Goal: Task Accomplishment & Management: Use online tool/utility

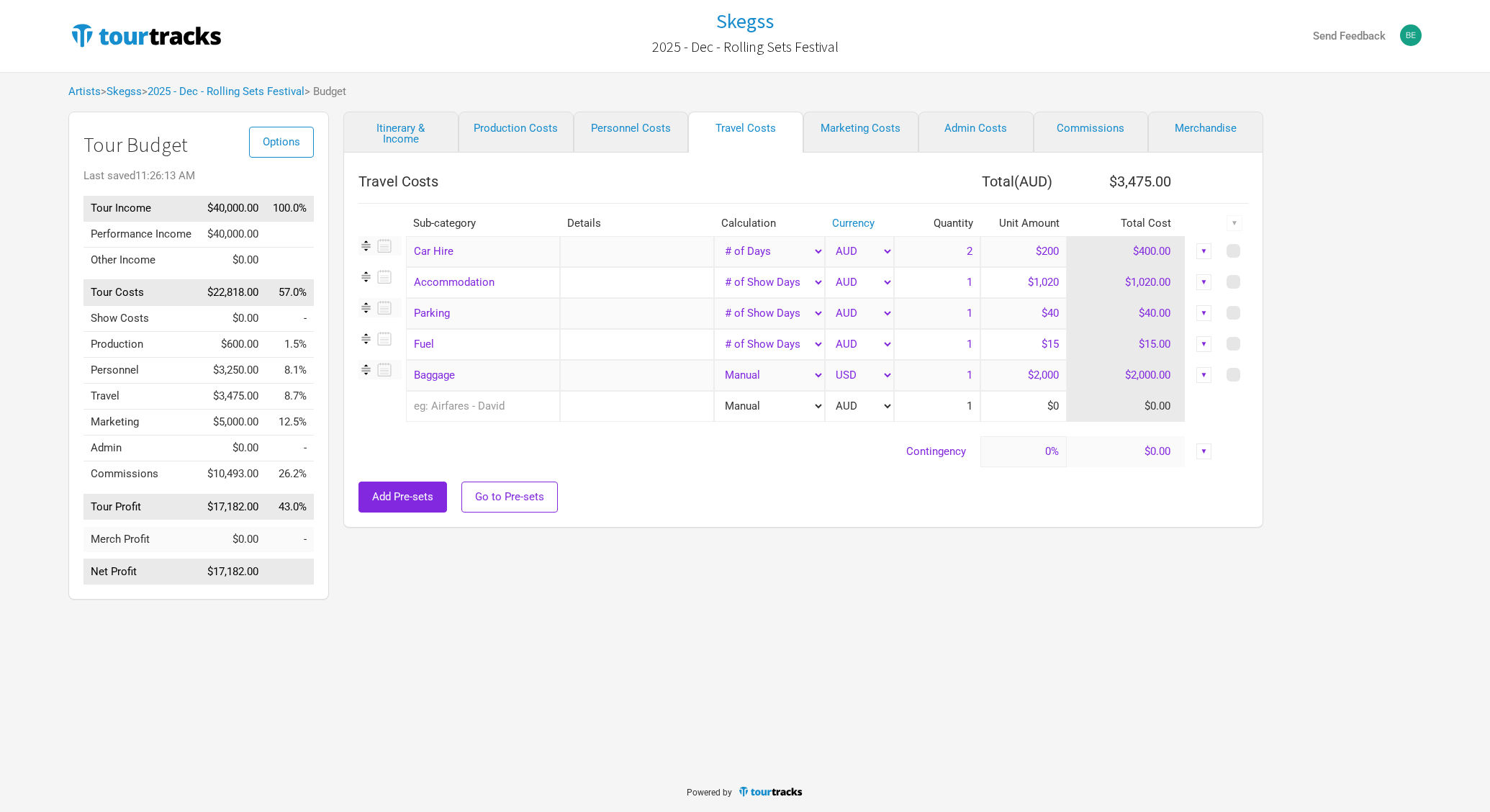
select select "Total Days"
select select "Show Days"
select select "USD"
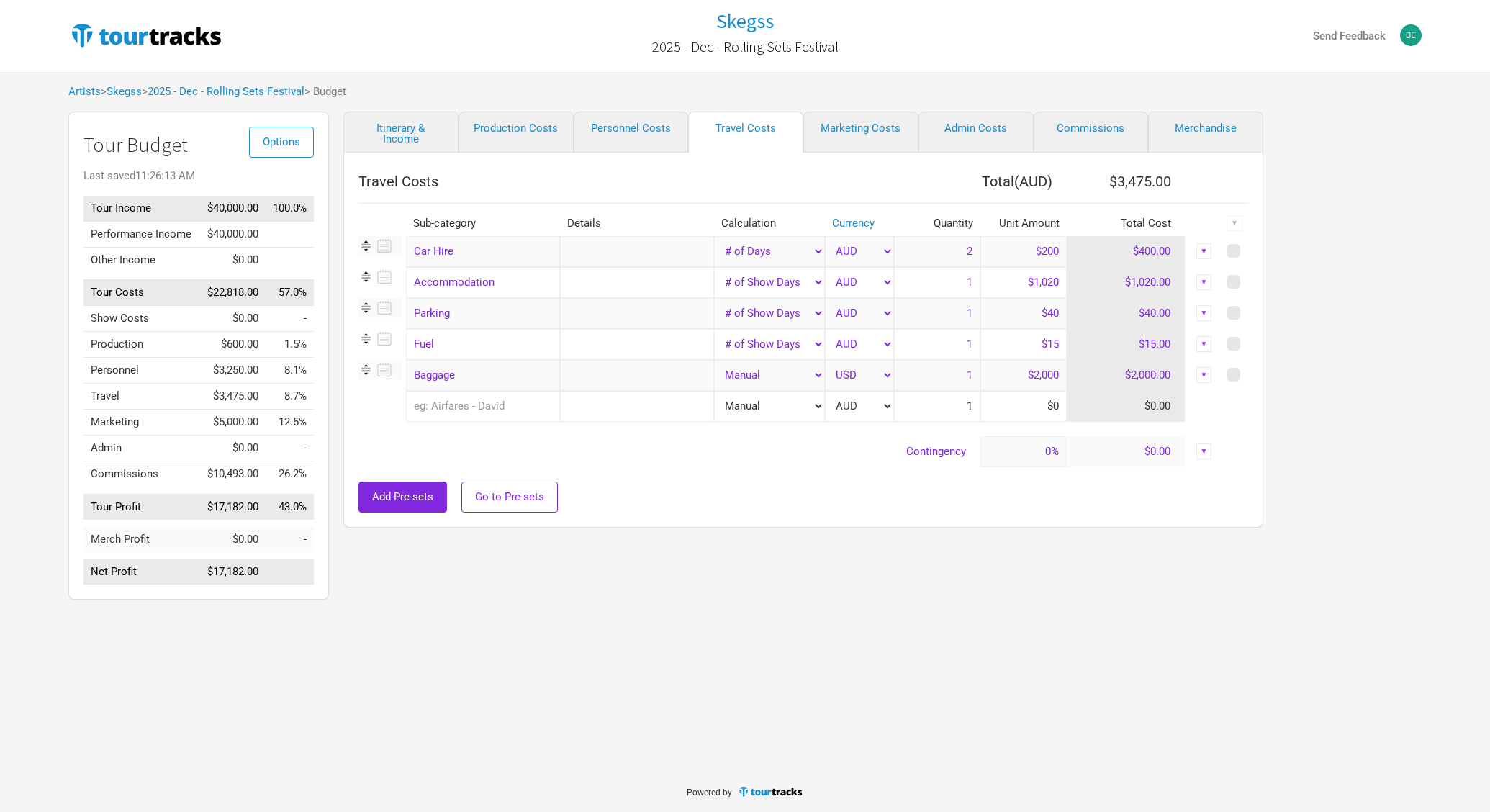
click at [35, 141] on div "Skegss 2025 - Dec - Rolling Sets Festival Send Feedback Artists > Skegss > 2025…" at bounding box center [745, 303] width 1490 height 607
click at [436, 140] on link "Itinerary & Income" at bounding box center [401, 132] width 115 height 41
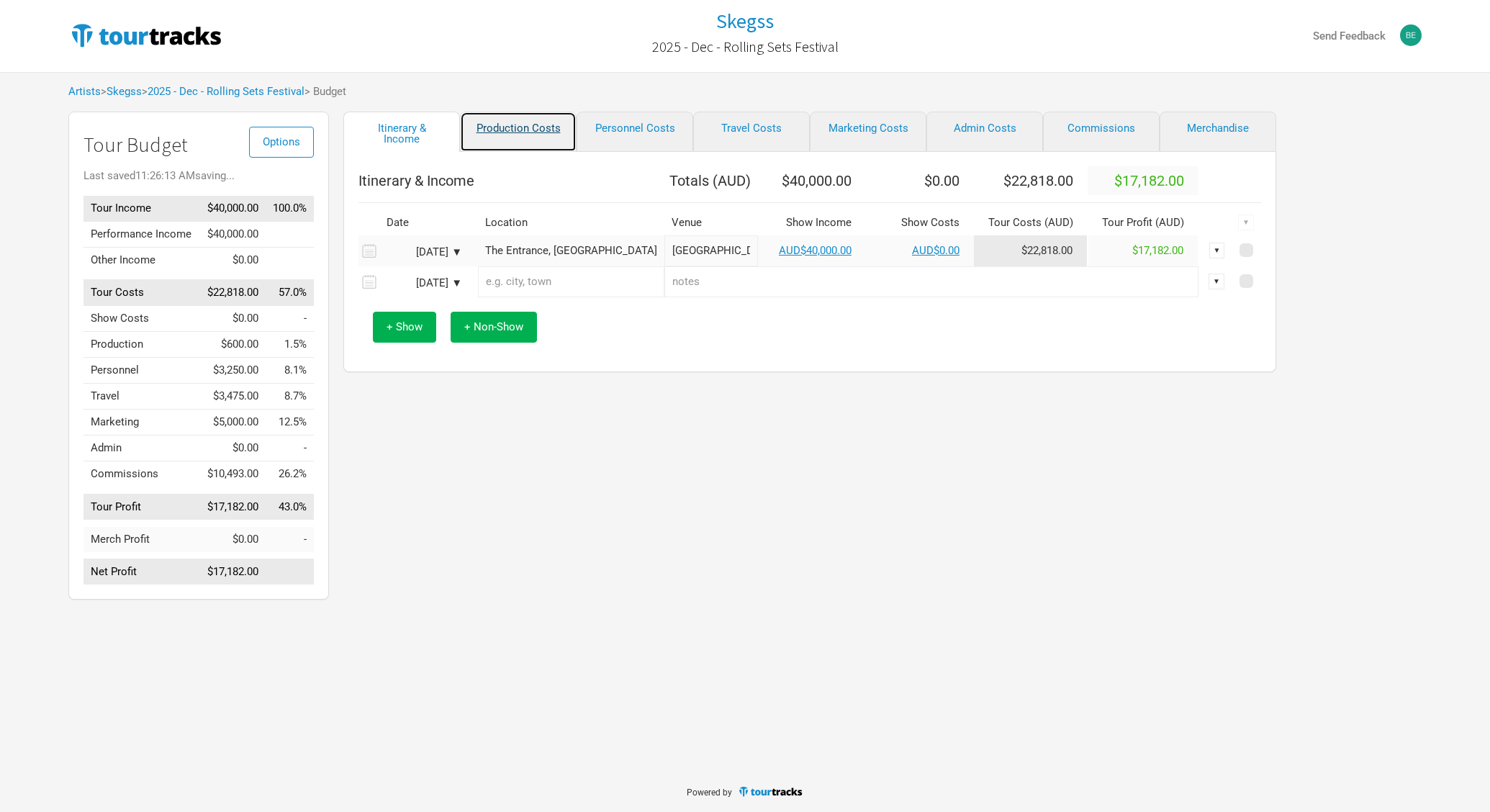
click at [550, 116] on link "Production Costs" at bounding box center [518, 131] width 116 height 40
select select "Shows"
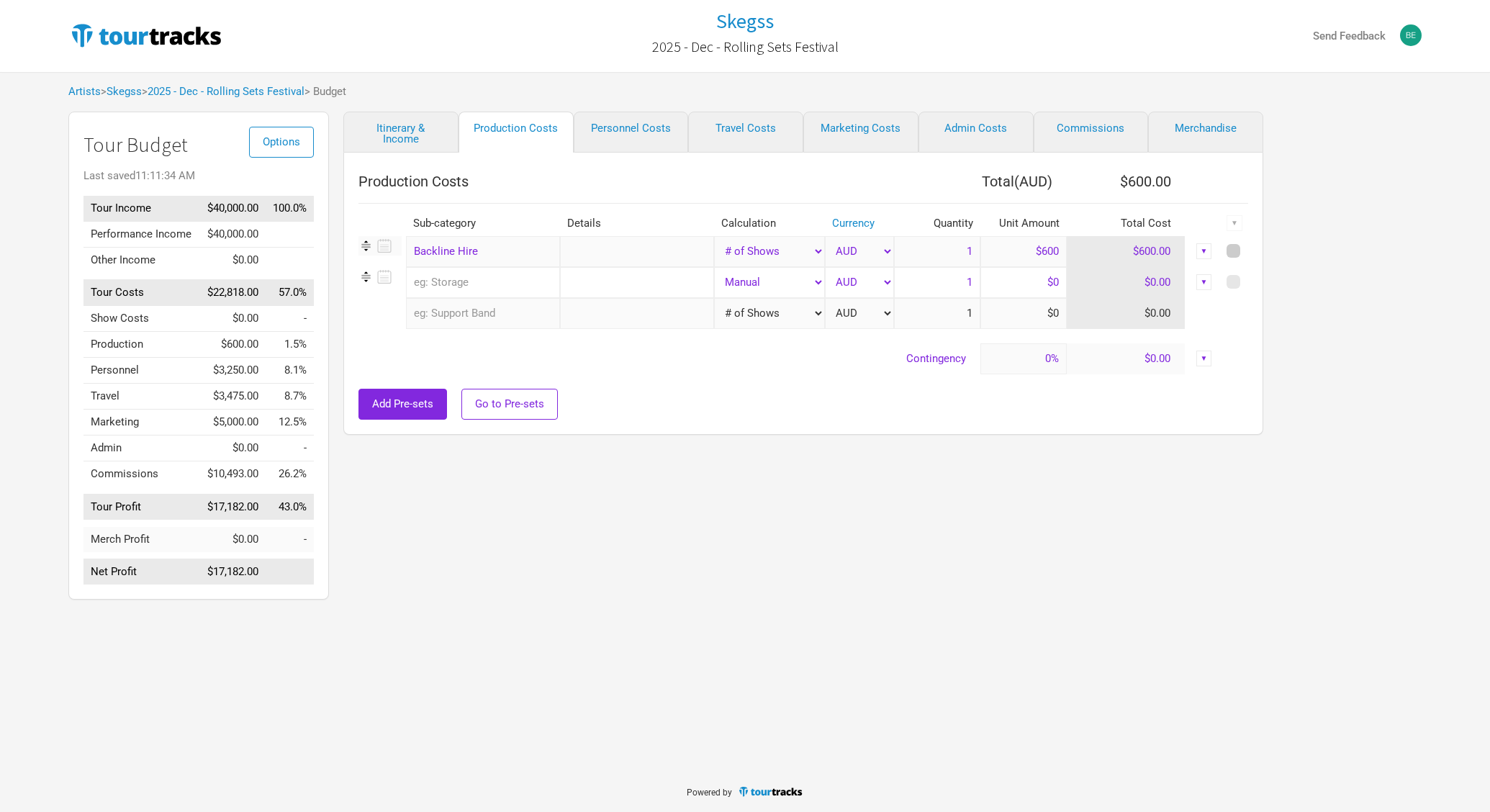
click at [1232, 246] on span at bounding box center [1233, 251] width 14 height 14
click at [1249, 247] on input "checkbox" at bounding box center [1253, 252] width 9 height 9
click at [1235, 223] on div "▼" at bounding box center [1235, 223] width 16 height 16
click at [1179, 277] on div "Hide" at bounding box center [1196, 270] width 91 height 25
click at [1249, 225] on div "Production Costs Total ( AUD ) $600.00 Sub-category Details Calculation Currenc…" at bounding box center [803, 294] width 920 height 282
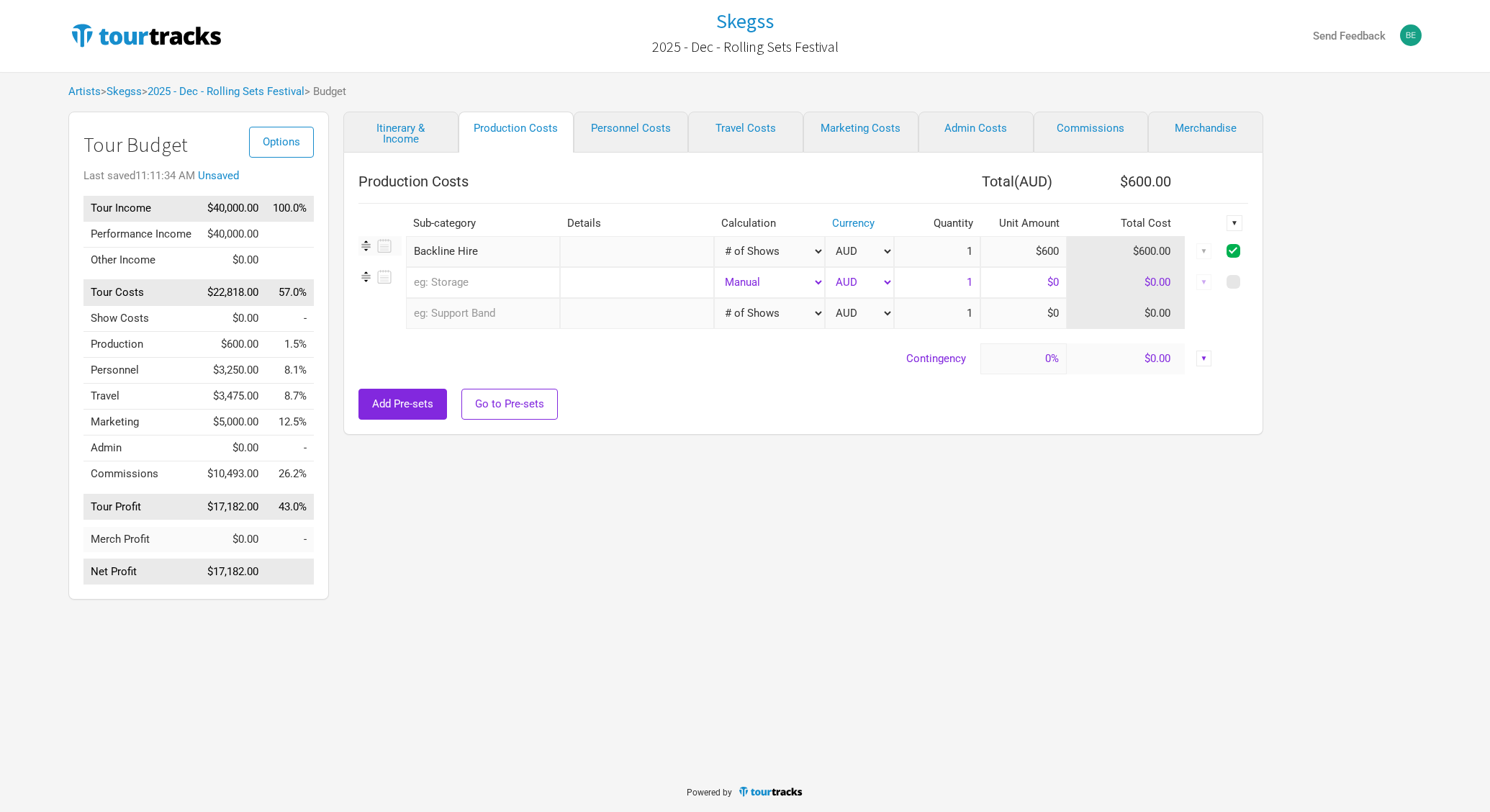
click at [1230, 222] on div "▼" at bounding box center [1235, 223] width 16 height 16
click at [1193, 260] on div "Hide" at bounding box center [1196, 270] width 91 height 25
click at [1236, 229] on div "▼" at bounding box center [1235, 223] width 16 height 16
click at [1191, 268] on link "Hide" at bounding box center [1196, 270] width 76 height 11
checkbox input "false"
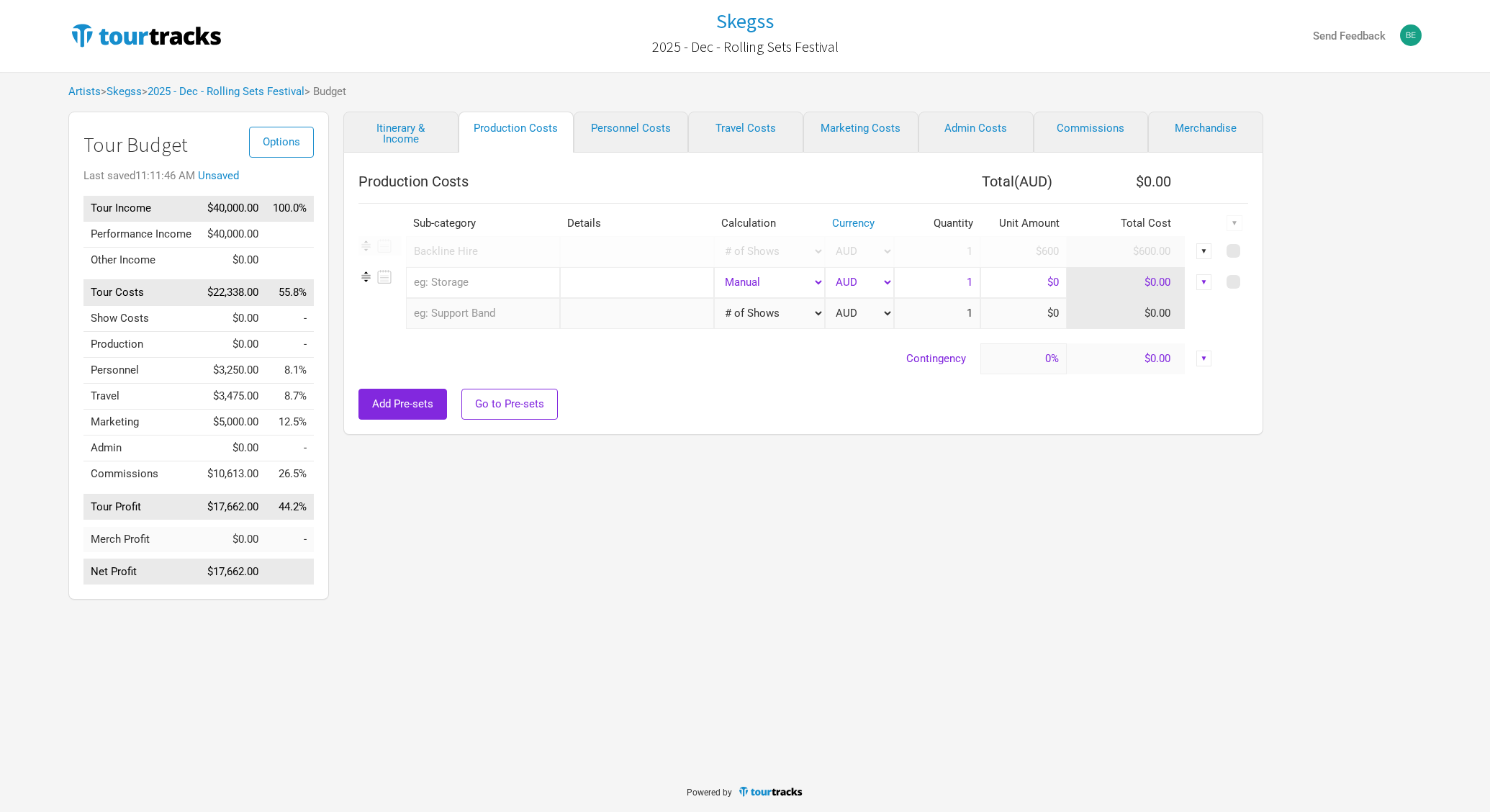
click at [644, 121] on link "Personnel Costs" at bounding box center [631, 132] width 115 height 41
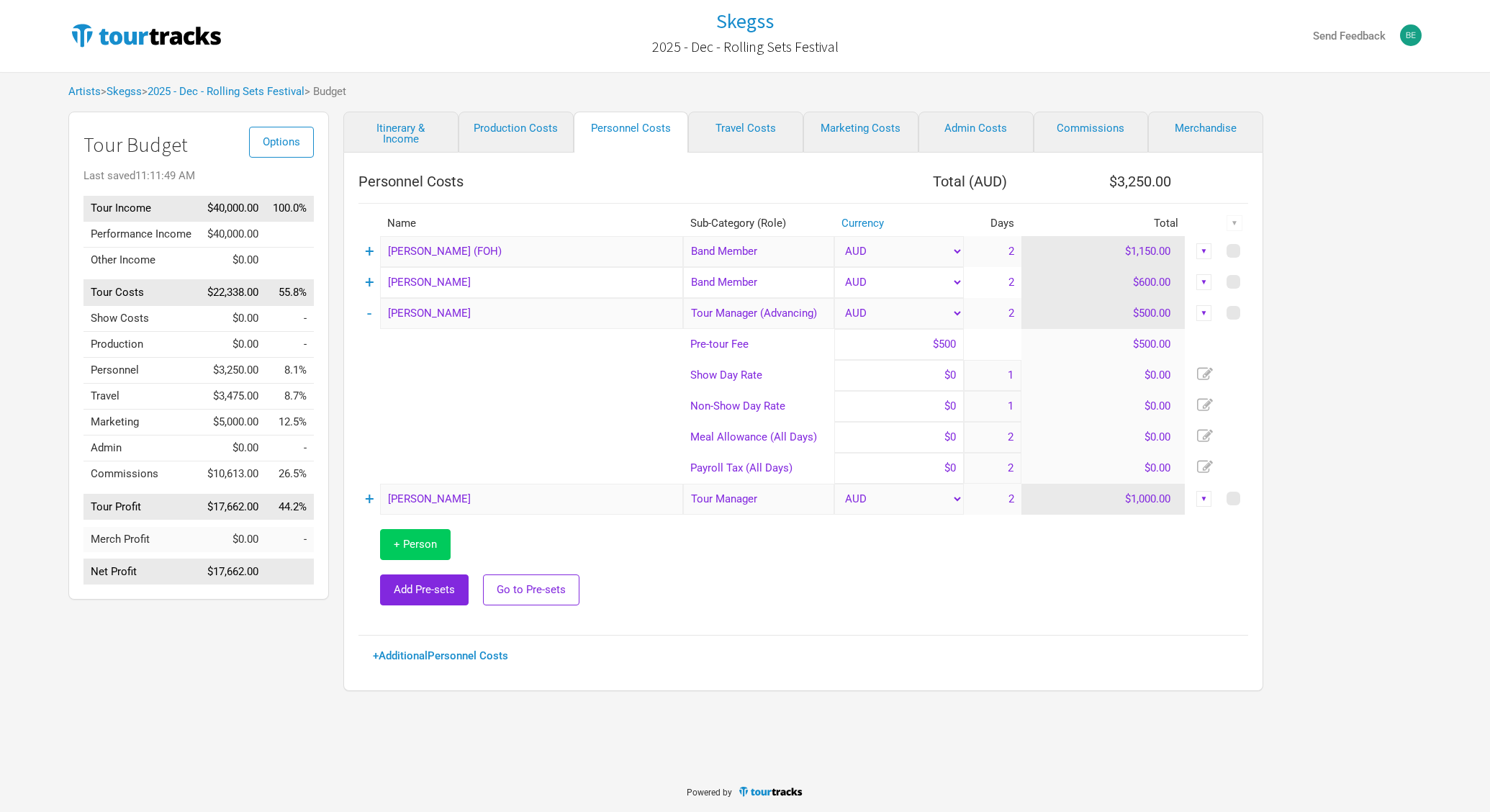
click at [425, 536] on button "+ Person" at bounding box center [415, 544] width 71 height 31
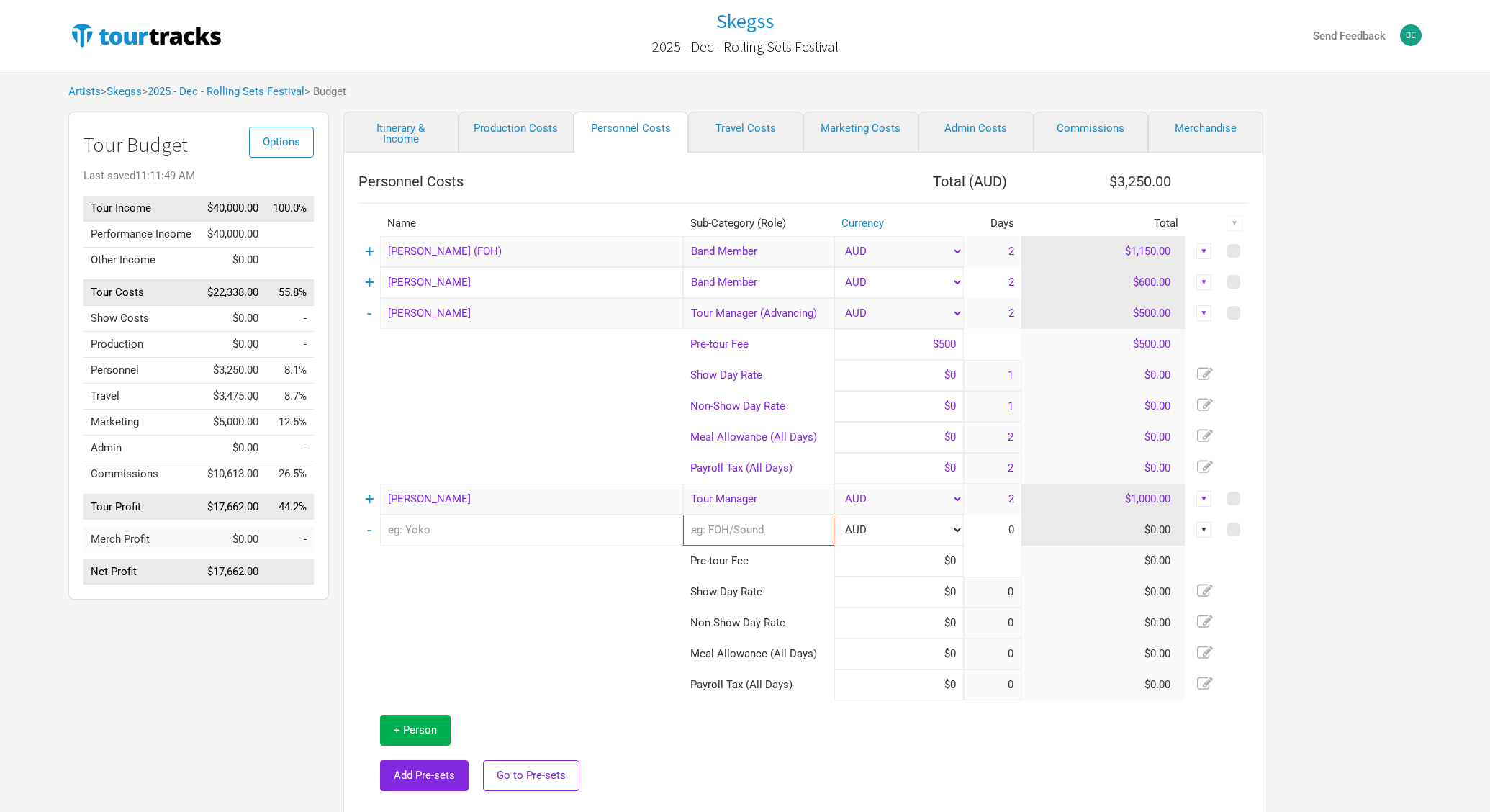
type input "1"
type input "2"
click at [526, 539] on input "text" at bounding box center [532, 530] width 303 height 31
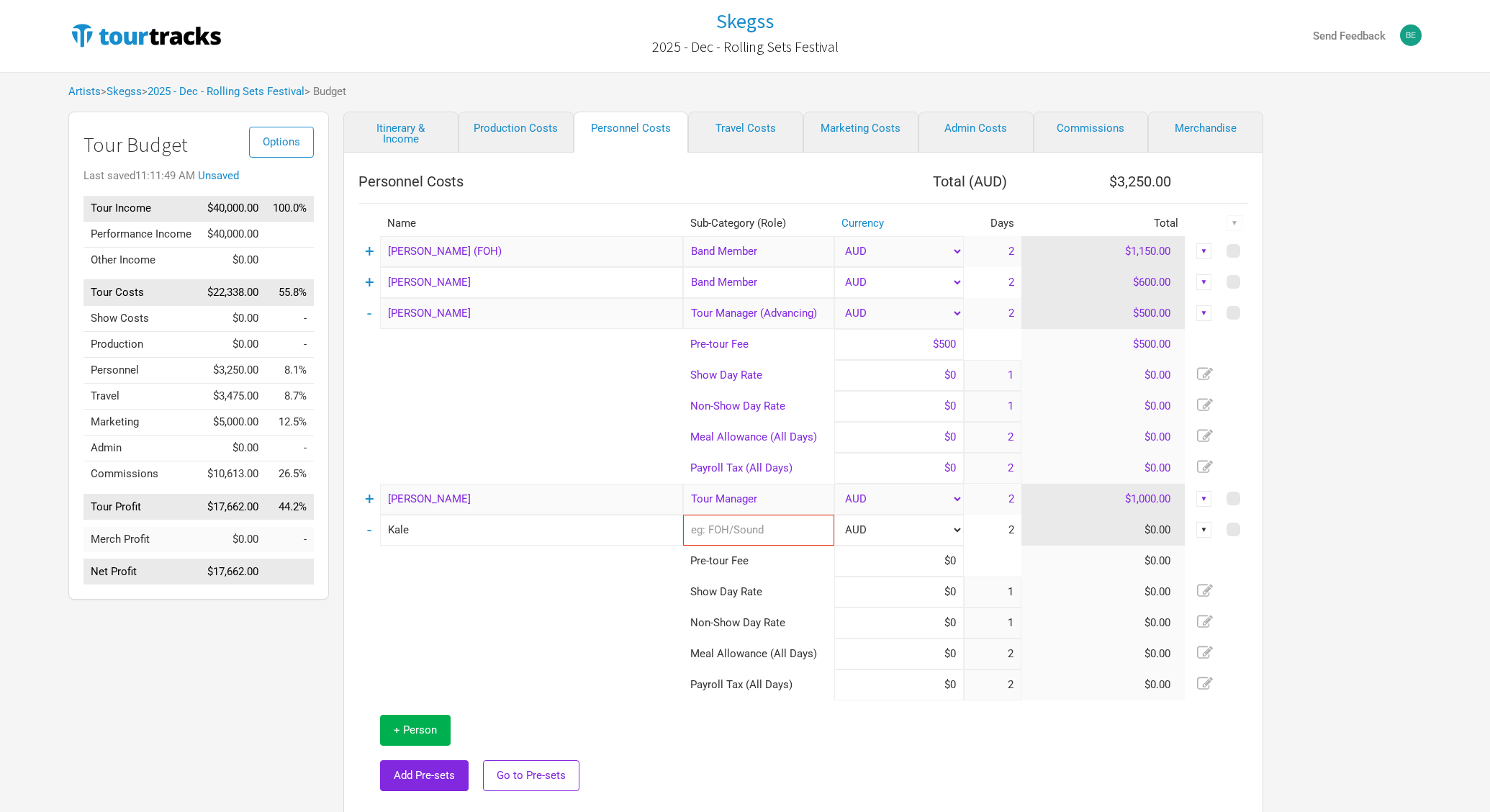
type input "Kale"
type input "vide"
type input "Videographer"
click at [892, 582] on input at bounding box center [899, 592] width 129 height 31
type input "$600"
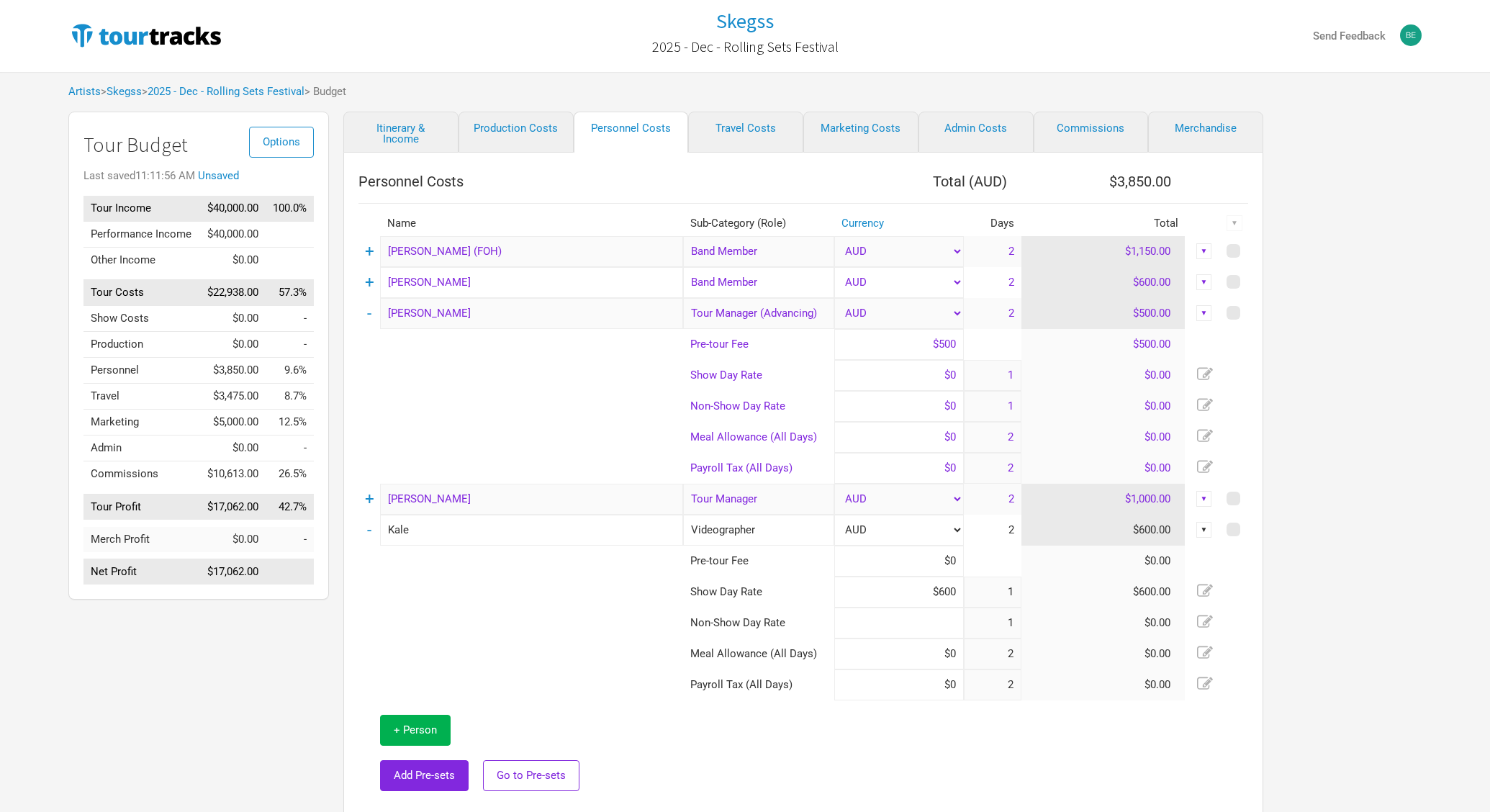
click at [890, 626] on input at bounding box center [899, 623] width 129 height 31
type input "$300"
click at [856, 708] on td at bounding box center [966, 753] width 565 height 106
click at [741, 129] on link "Travel Costs" at bounding box center [745, 132] width 115 height 41
select select "Total Days"
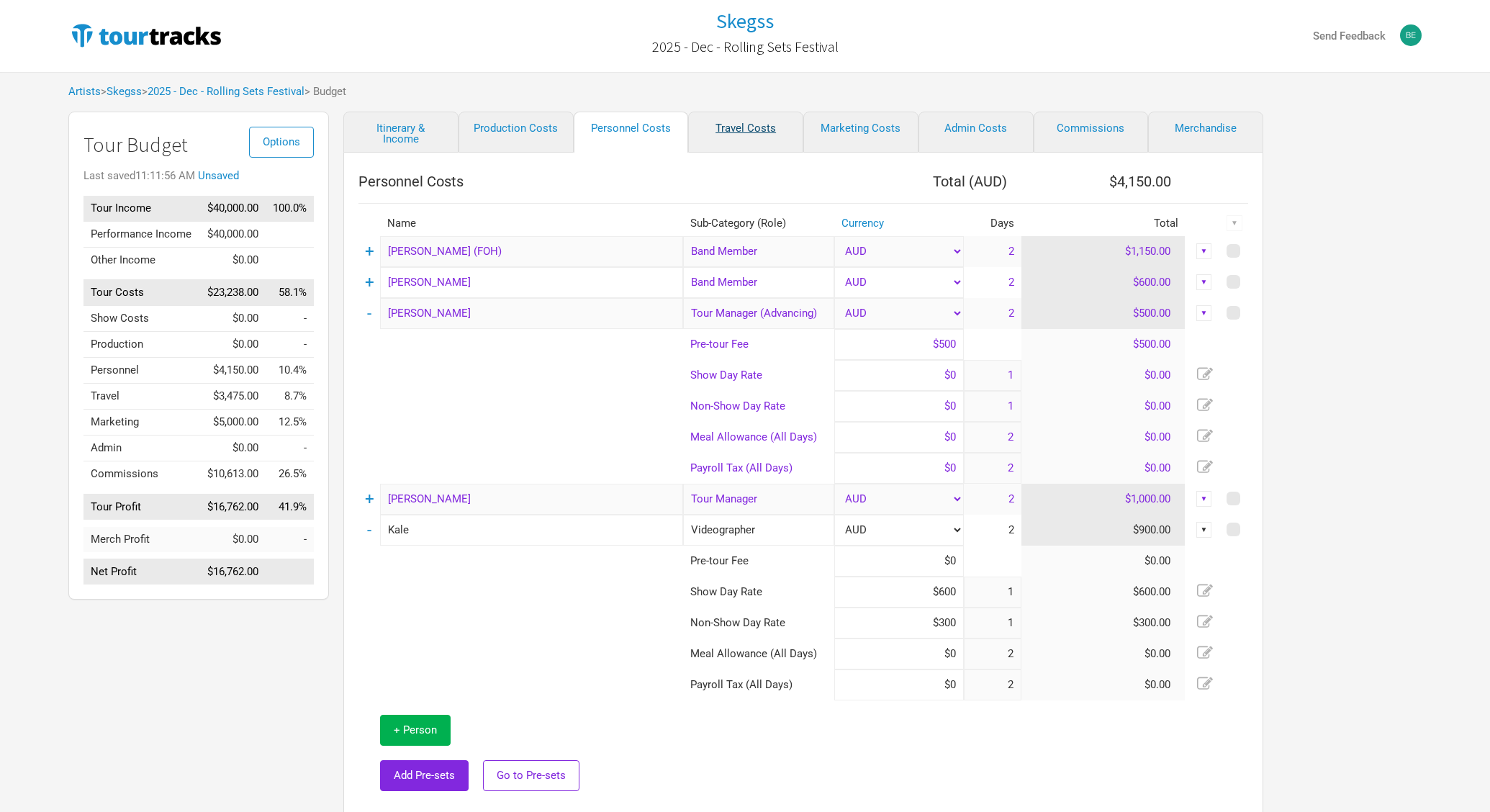
select select "Show Days"
select select "USD"
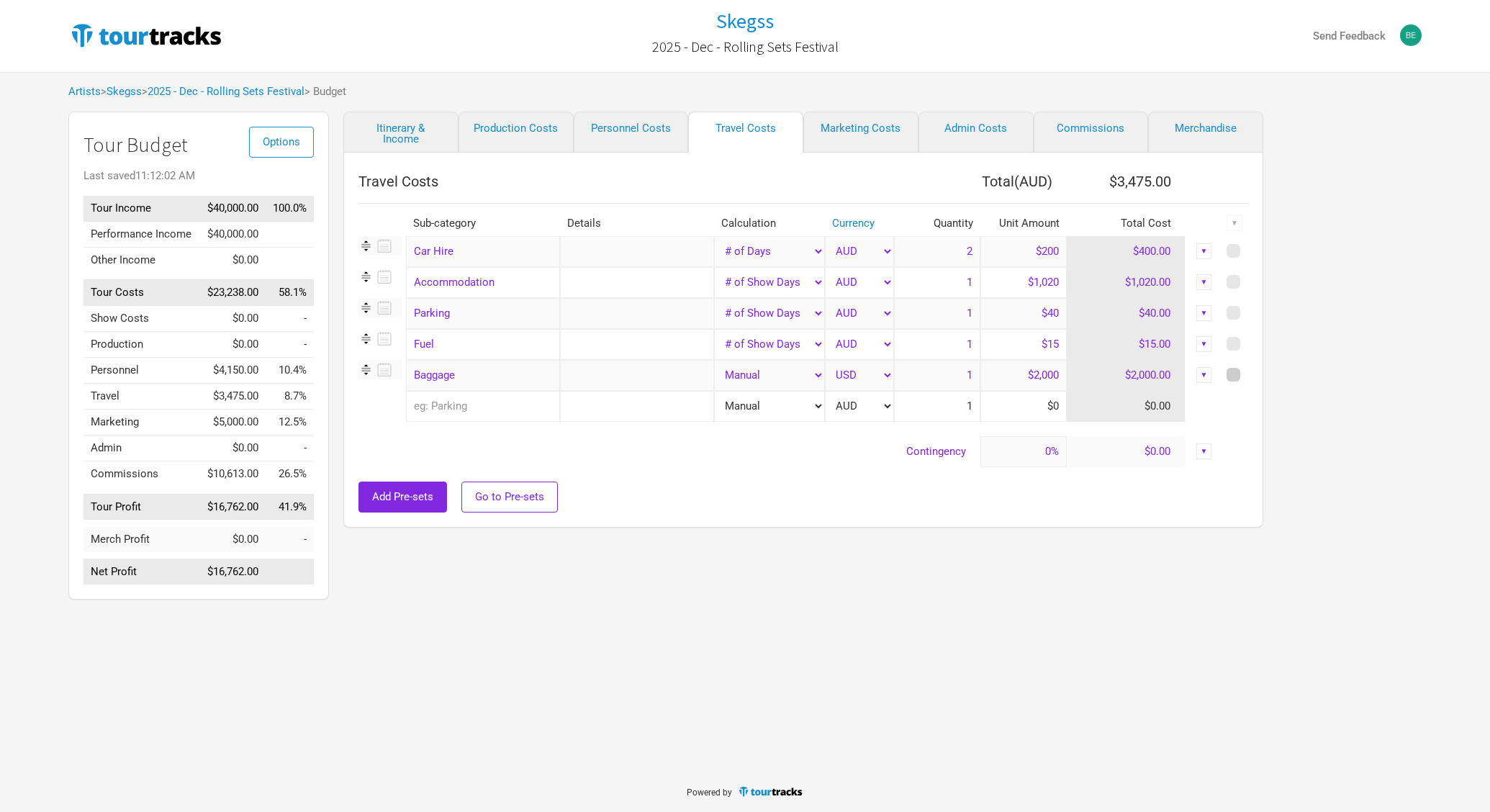
click at [1235, 373] on span at bounding box center [1233, 374] width 14 height 14
click at [1249, 373] on input "checkbox" at bounding box center [1253, 375] width 9 height 9
checkbox input "true"
click at [1234, 225] on div "▼" at bounding box center [1235, 223] width 16 height 16
click at [1186, 321] on link "Delete" at bounding box center [1196, 321] width 76 height 11
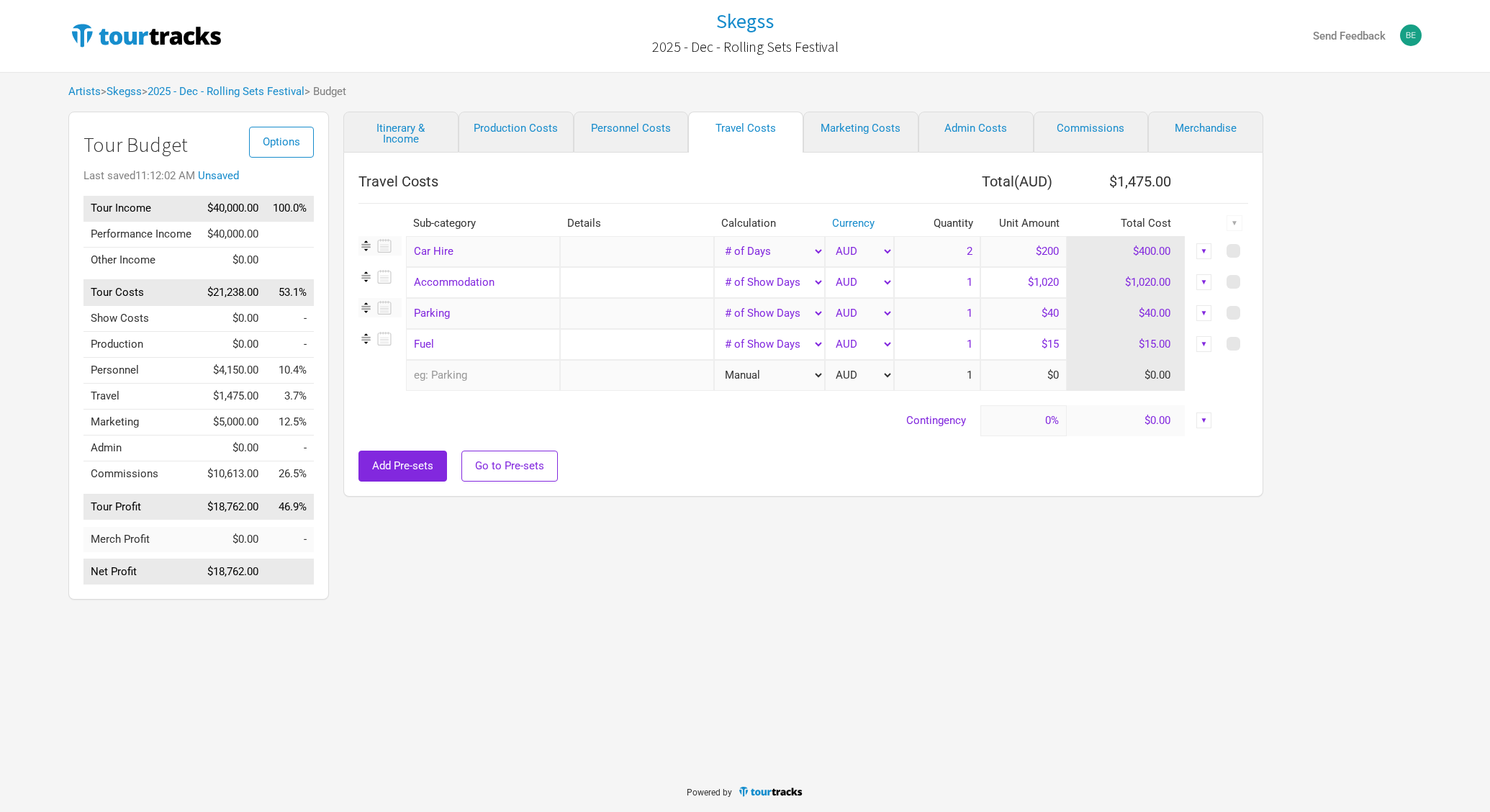
click at [468, 369] on input "text" at bounding box center [483, 375] width 154 height 31
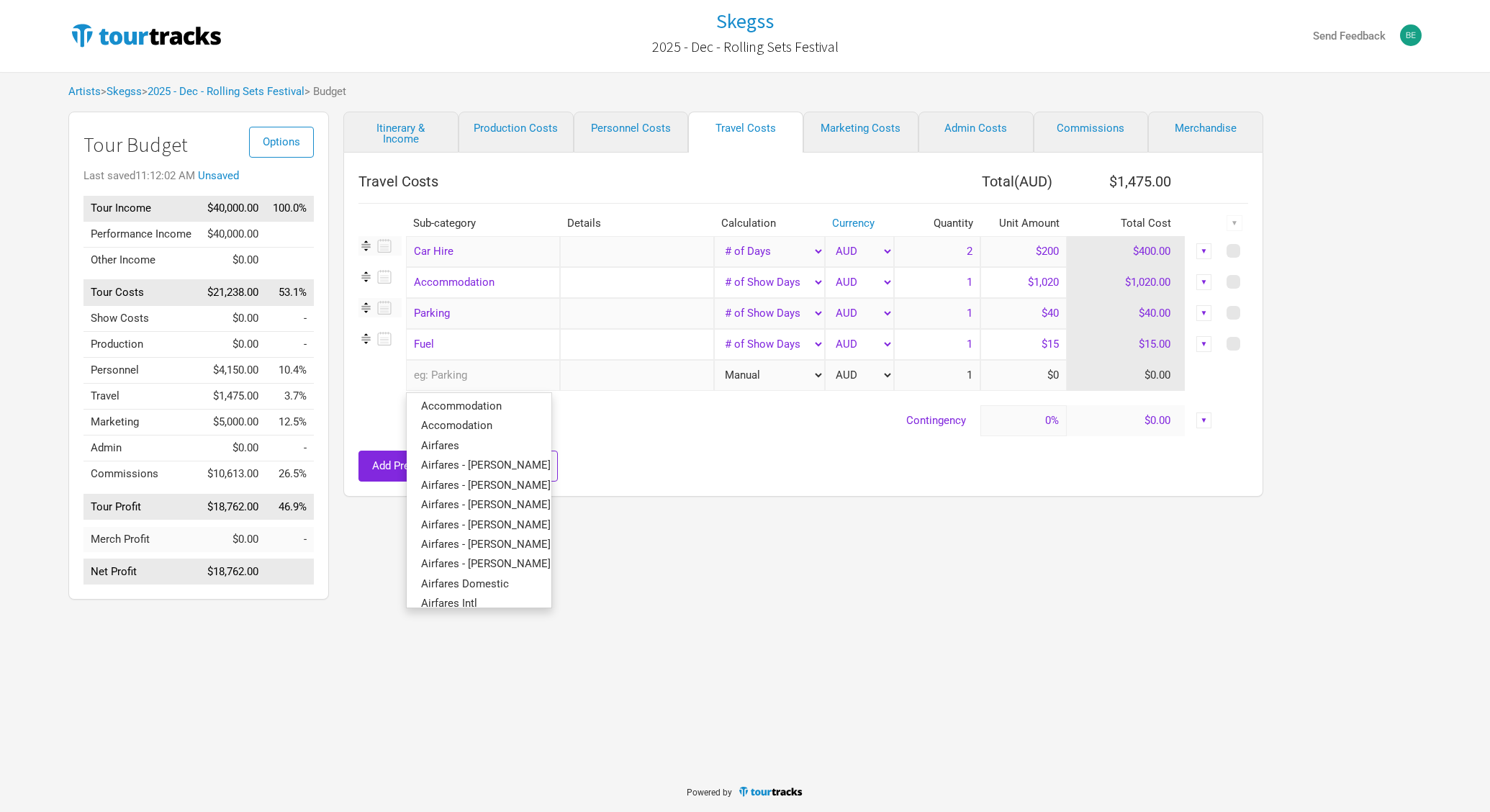
type input "a"
type input "air"
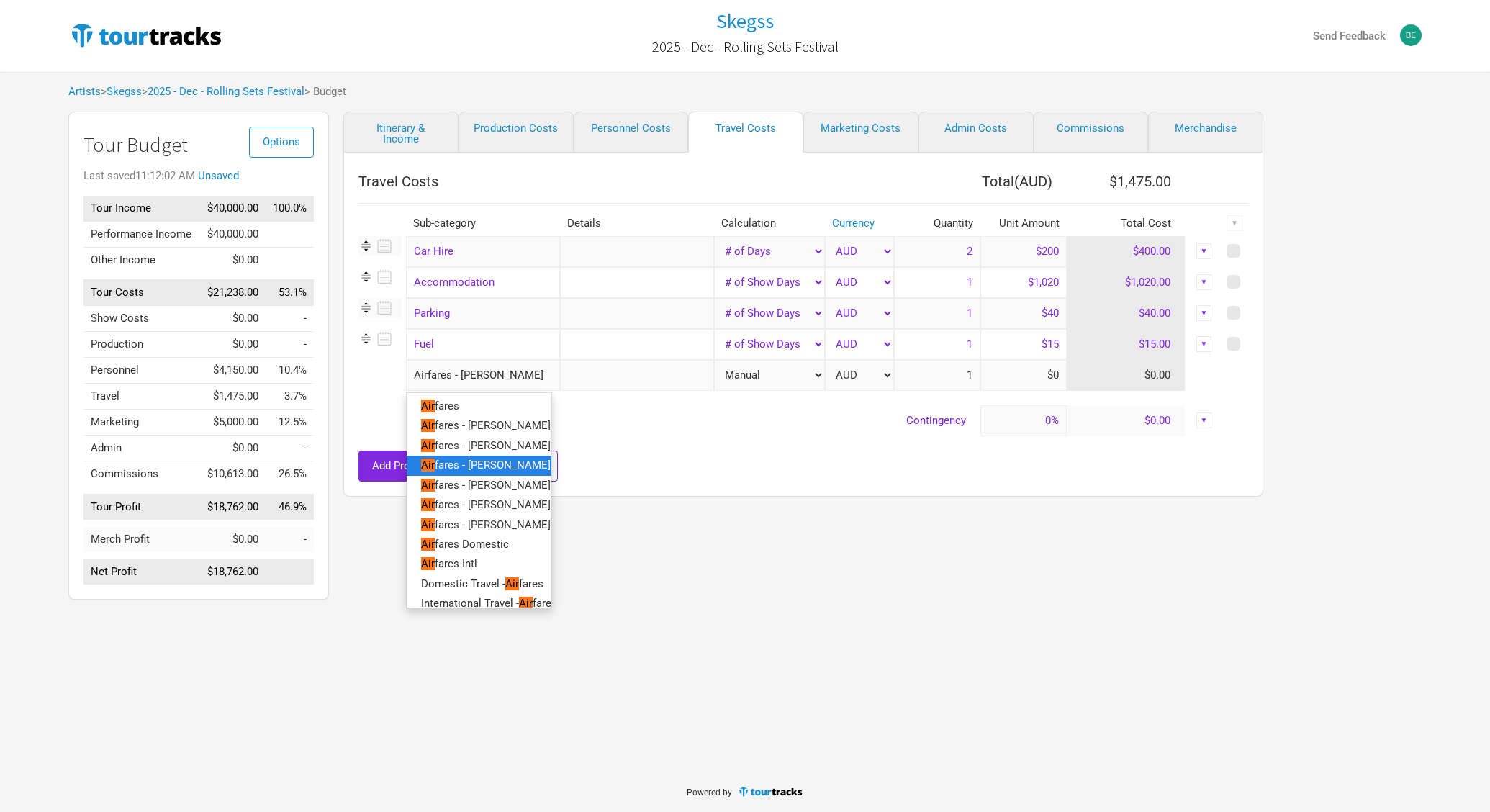
type input "Airfares - [PERSON_NAME]"
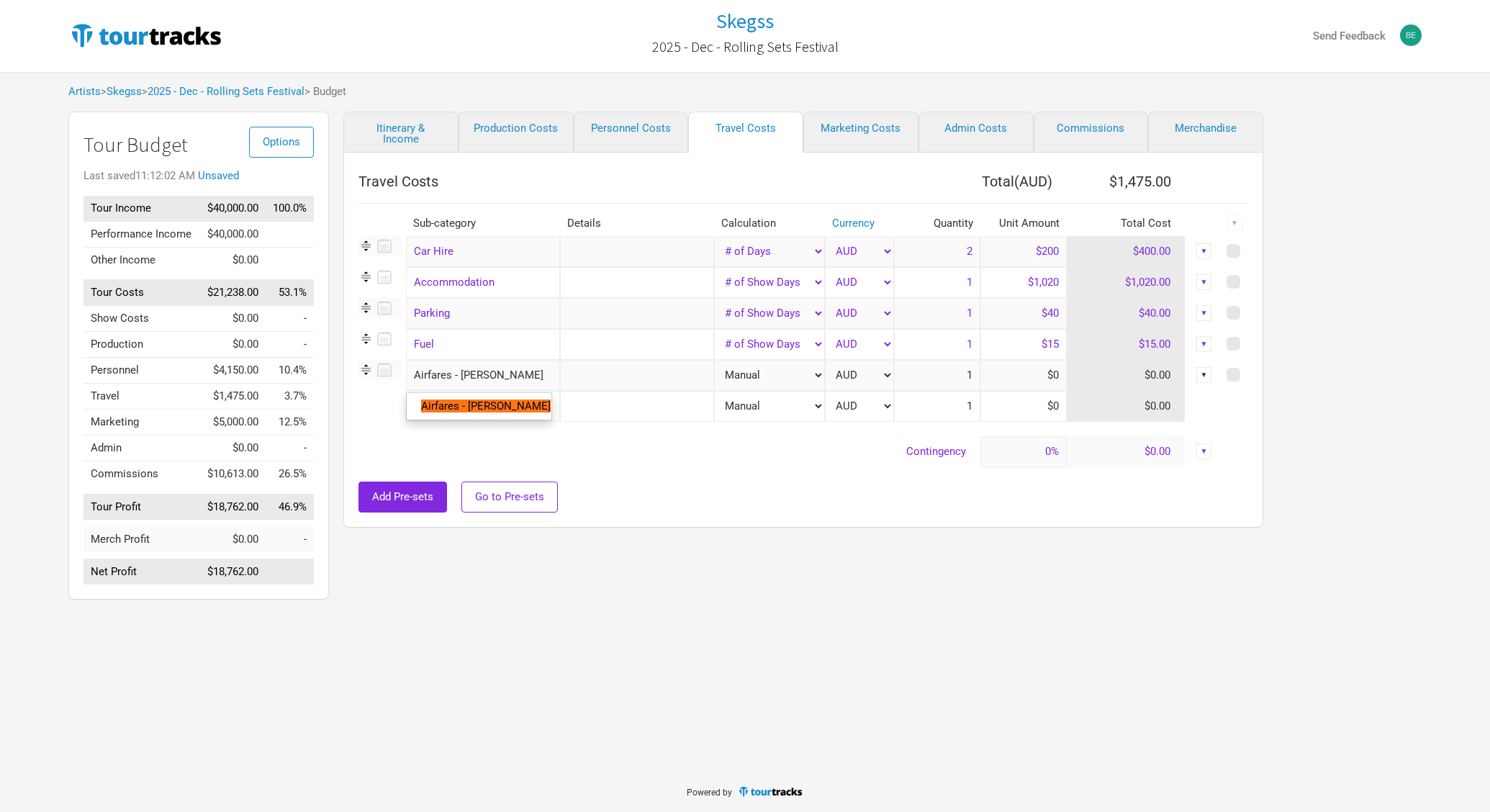
click at [615, 383] on input "text" at bounding box center [637, 375] width 154 height 31
type input "OOL-NTL"
click at [1027, 371] on input at bounding box center [1023, 375] width 87 height 31
type input "$400"
click at [728, 607] on div "Itinerary & Income Production Costs Personnel Costs Travel Costs Marketing Cost…" at bounding box center [788, 358] width 920 height 495
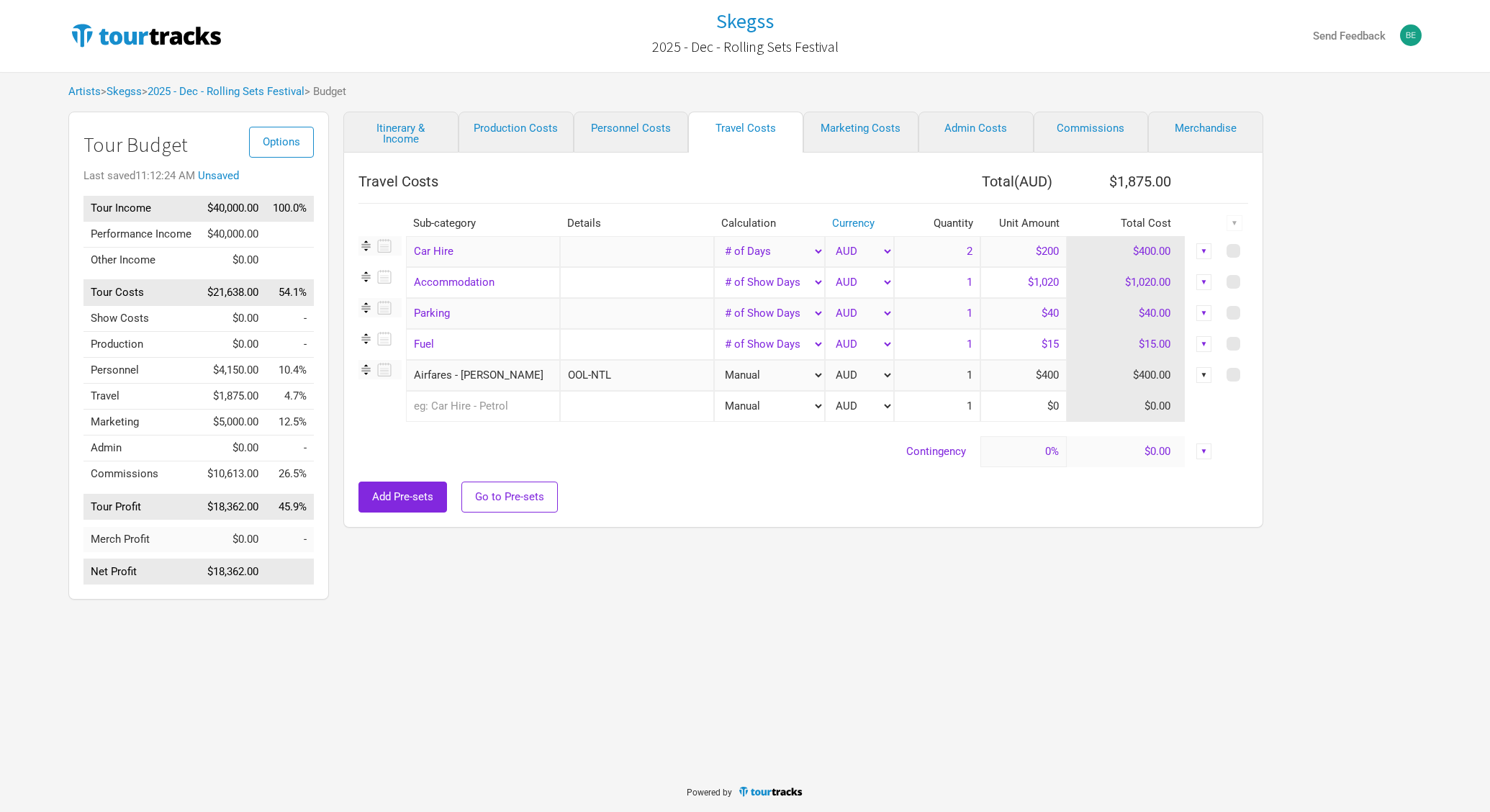
click at [1044, 333] on input "$15" at bounding box center [1023, 344] width 87 height 31
type input "$300"
click at [781, 531] on div "Itinerary & Income Production Costs Personnel Costs Travel Costs Marketing Cost…" at bounding box center [788, 358] width 920 height 495
click at [863, 134] on link "Marketing Costs" at bounding box center [861, 132] width 115 height 41
select select "% of Gross"
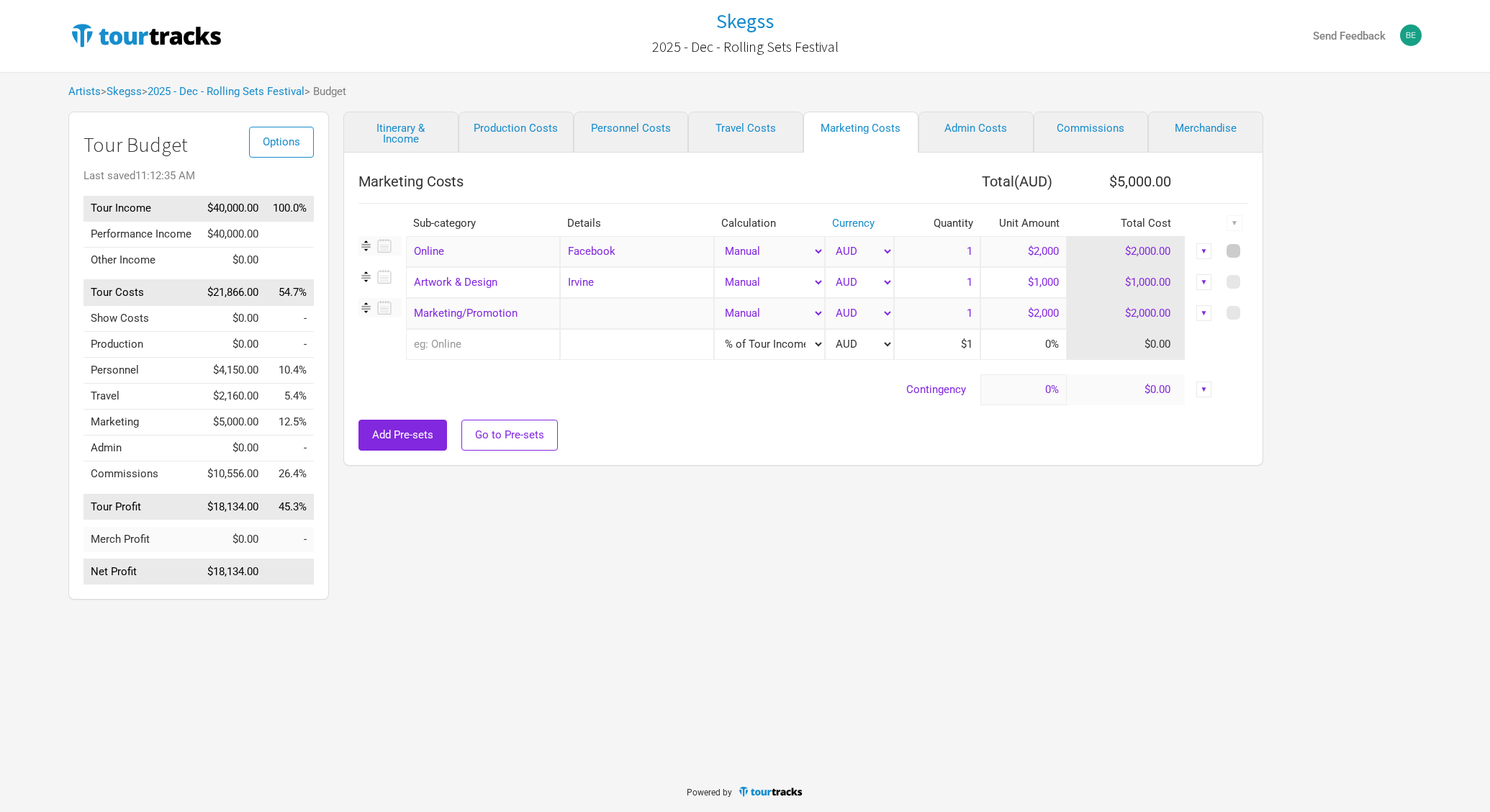
click at [1234, 250] on span at bounding box center [1233, 251] width 14 height 14
click at [1249, 250] on input "checkbox" at bounding box center [1253, 252] width 9 height 9
checkbox input "true"
click at [1233, 278] on span at bounding box center [1233, 281] width 14 height 14
click at [1249, 278] on input "checkbox" at bounding box center [1253, 282] width 9 height 9
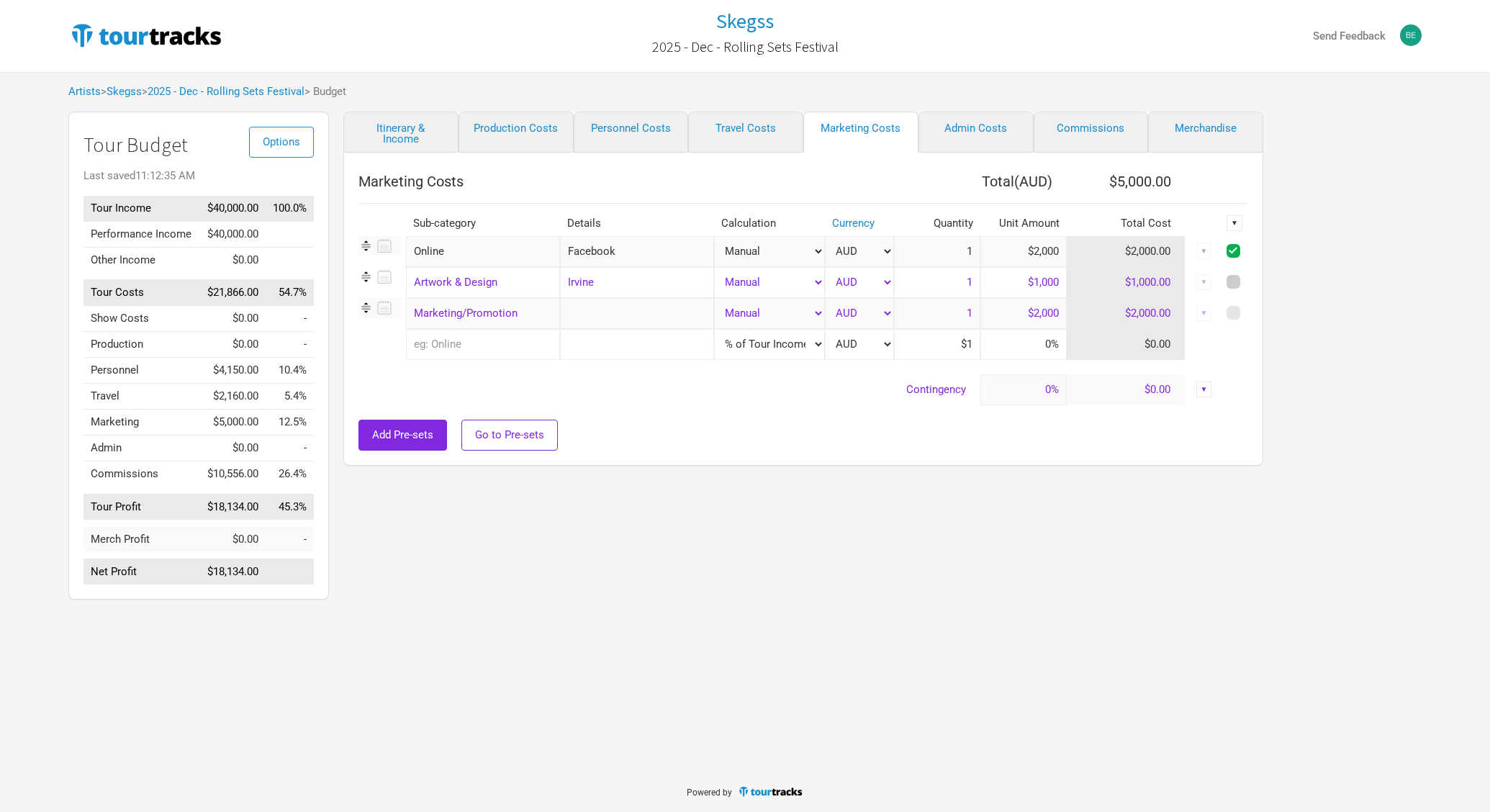
checkbox input "true"
click at [1233, 313] on span at bounding box center [1233, 313] width 14 height 14
click at [1249, 313] on input "checkbox" at bounding box center [1253, 313] width 9 height 9
checkbox input "true"
click at [1235, 211] on th "▼" at bounding box center [1235, 223] width 27 height 25
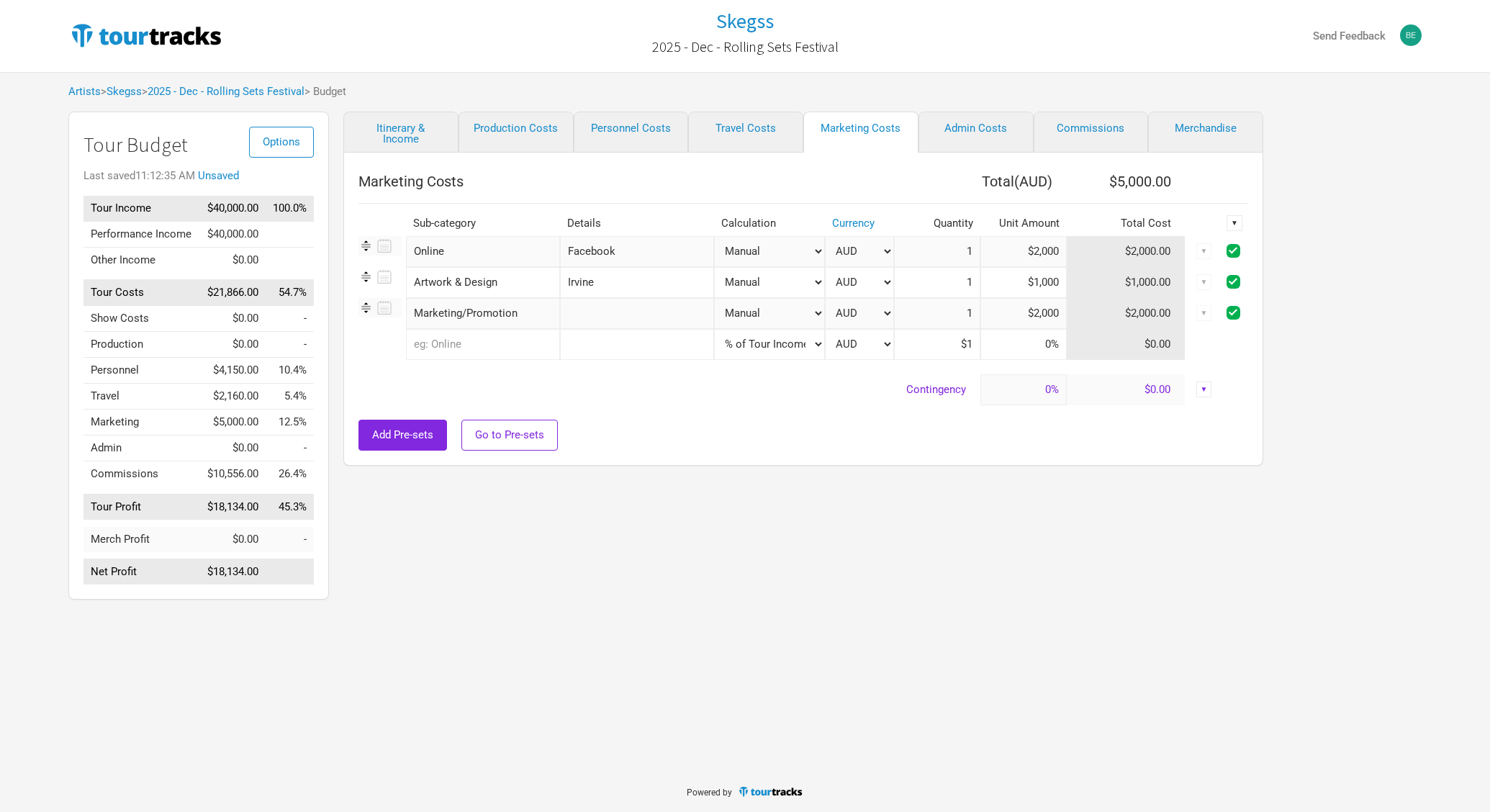
click at [1235, 233] on th "▼" at bounding box center [1235, 223] width 27 height 25
click at [1235, 226] on div "▼" at bounding box center [1235, 223] width 16 height 16
click at [1188, 315] on div "Delete" at bounding box center [1196, 321] width 91 height 25
click at [1240, 222] on div "▼" at bounding box center [1235, 223] width 16 height 16
click at [1179, 322] on link "Delete" at bounding box center [1196, 321] width 76 height 11
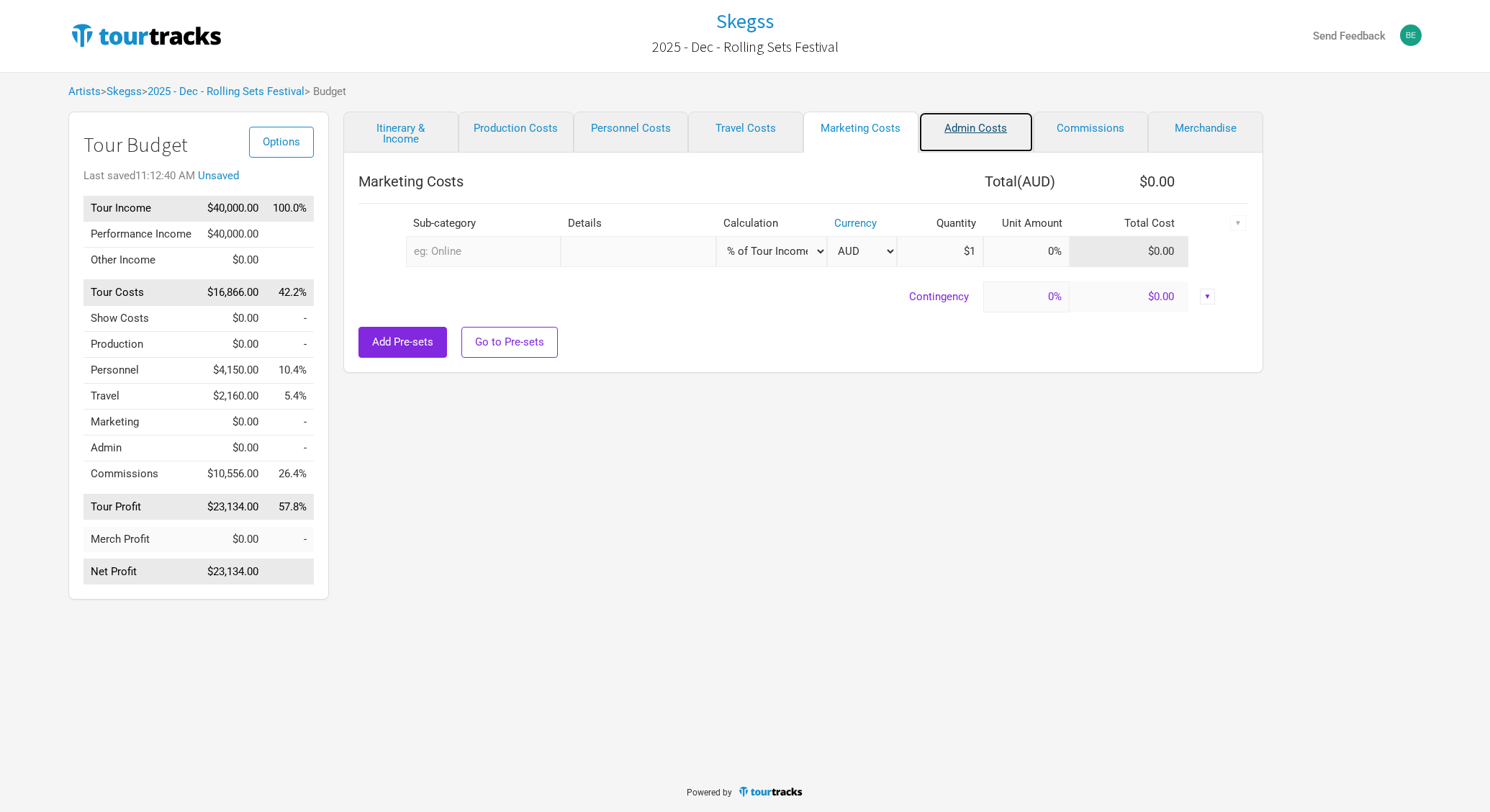
click at [1012, 139] on link "Admin Costs" at bounding box center [976, 132] width 115 height 41
click at [1081, 140] on link "Commissions" at bounding box center [1092, 132] width 115 height 41
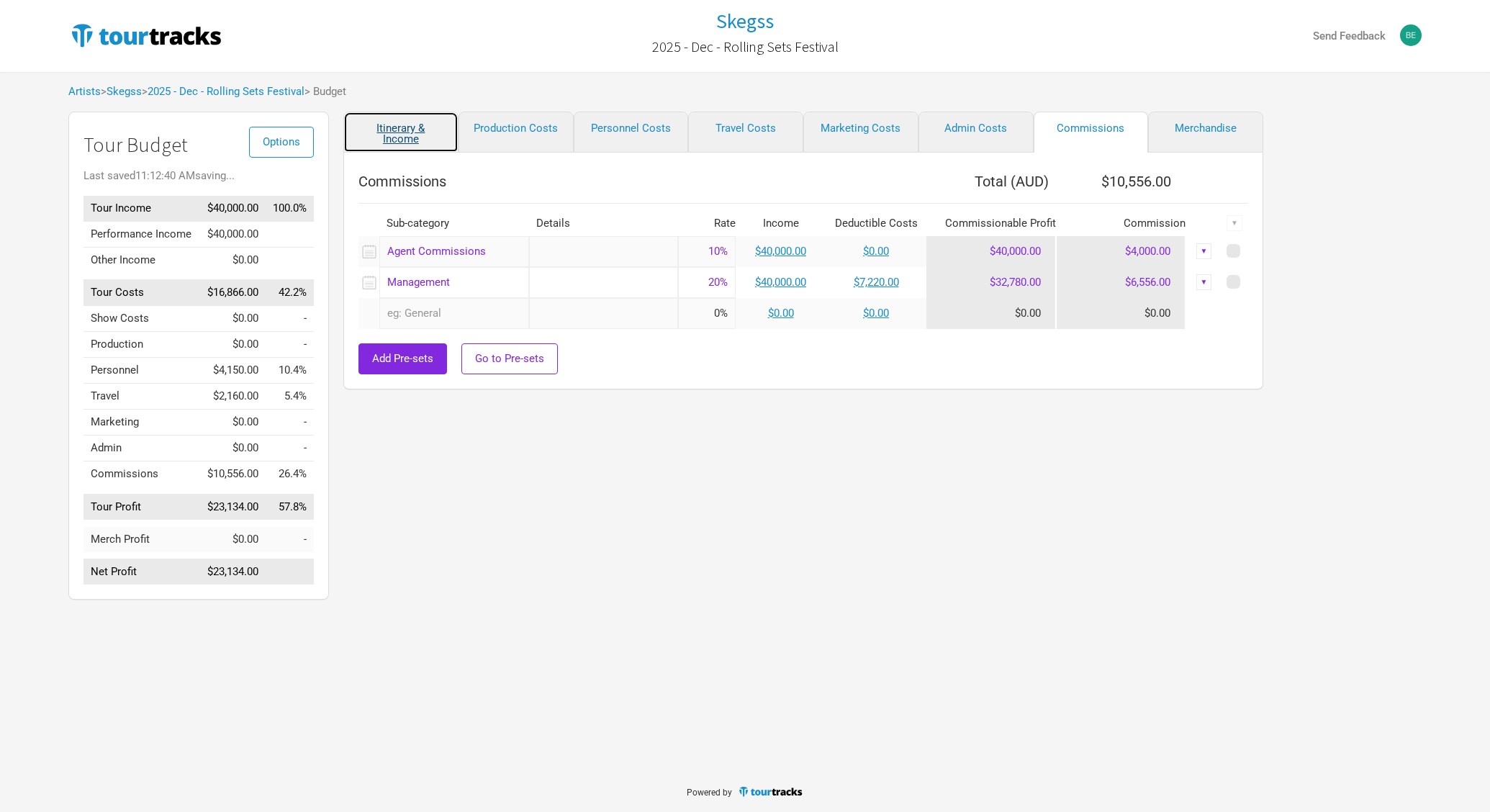
click at [387, 119] on link "Itinerary & Income" at bounding box center [401, 132] width 115 height 41
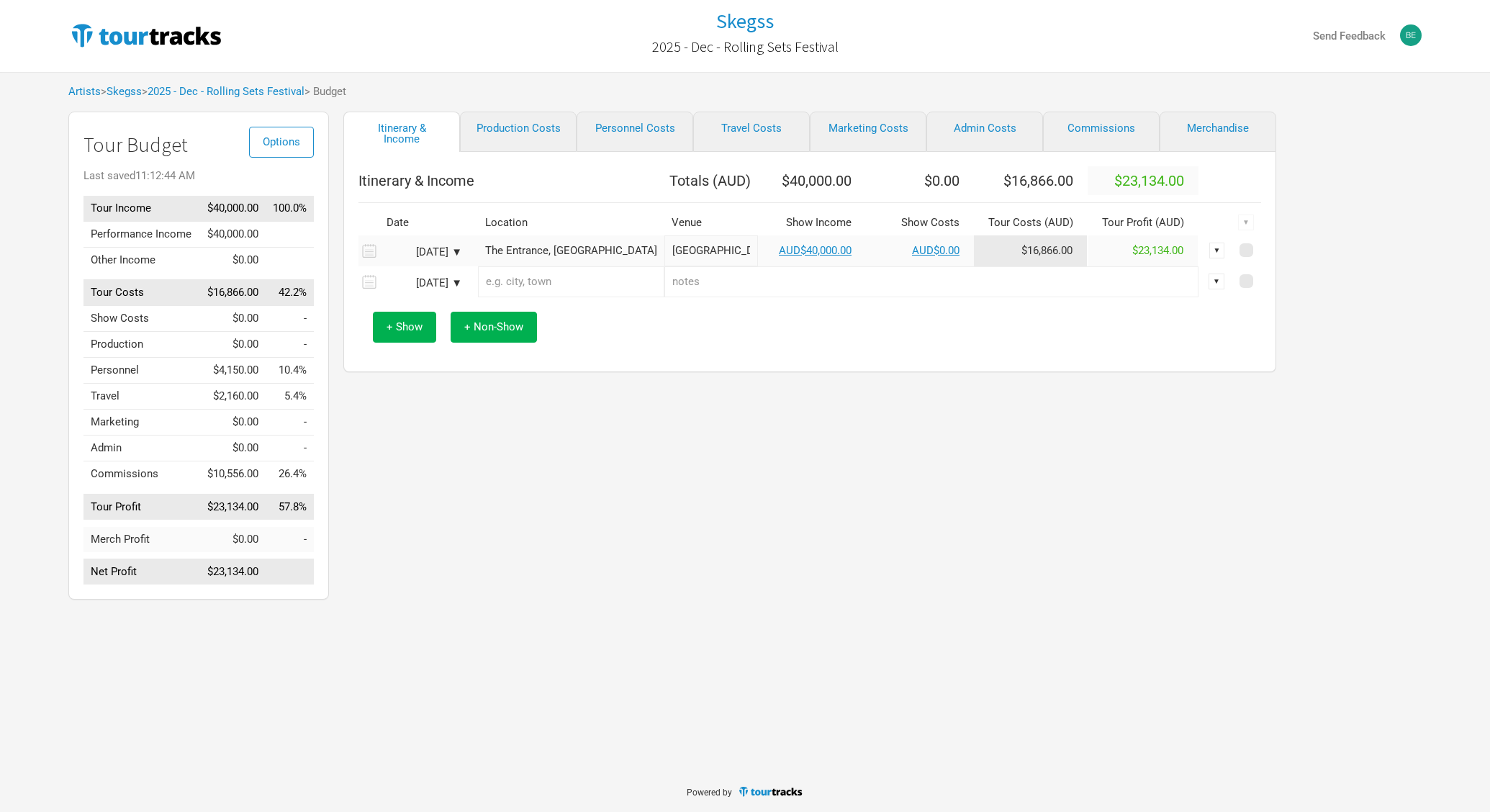
click at [897, 496] on div "Itinerary & Income Production Costs Personnel Costs Travel Costs Marketing Cost…" at bounding box center [795, 358] width 933 height 495
click at [915, 489] on div "Itinerary & Income Production Costs Personnel Costs Travel Costs Marketing Cost…" at bounding box center [795, 358] width 933 height 495
